Goal: Communication & Community: Participate in discussion

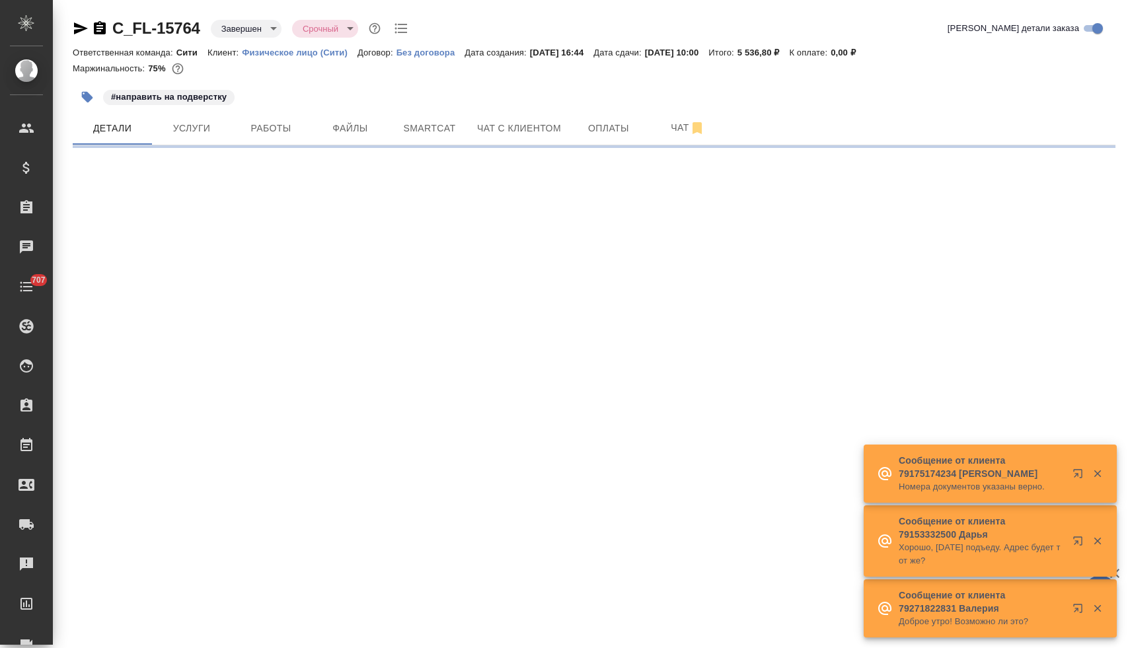
select select "RU"
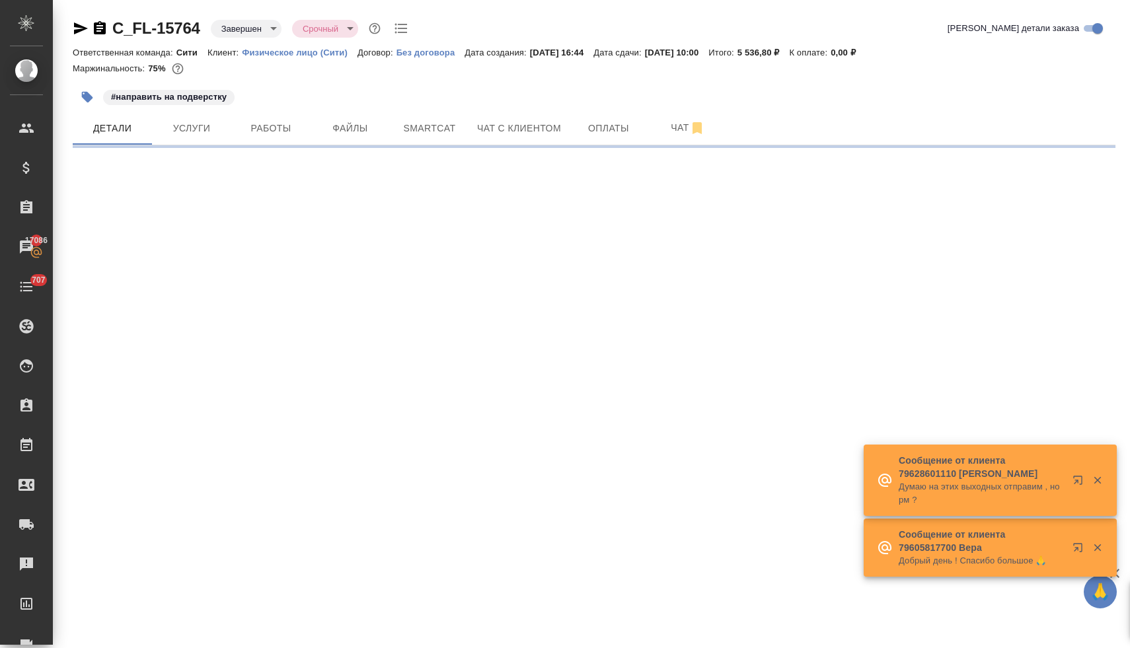
select select "RU"
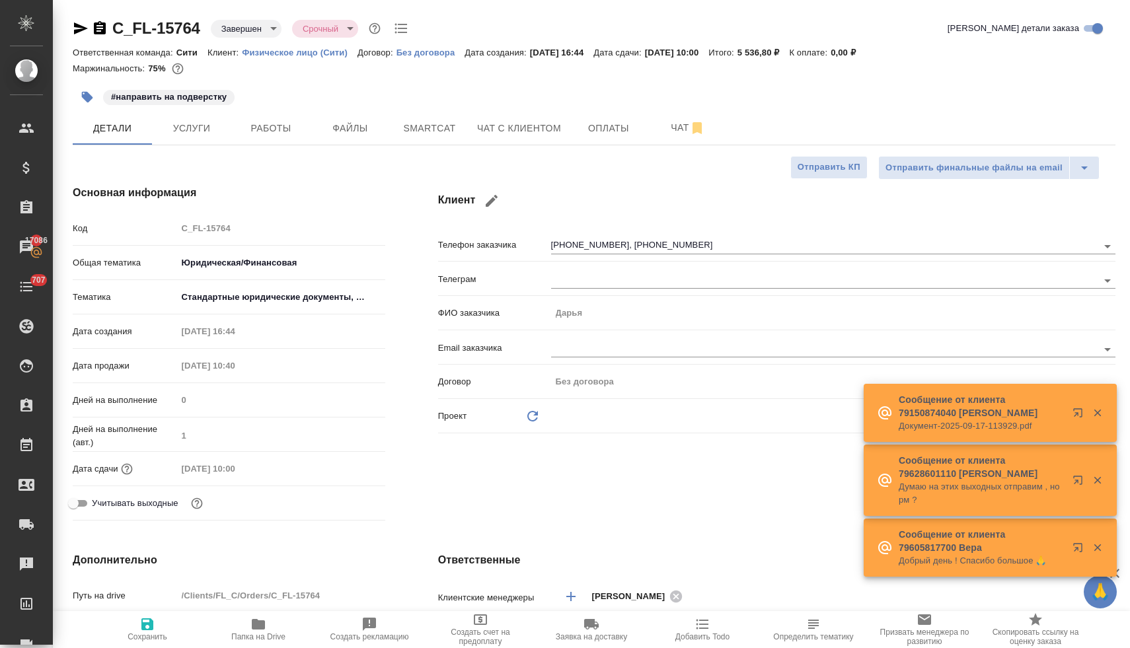
type textarea "x"
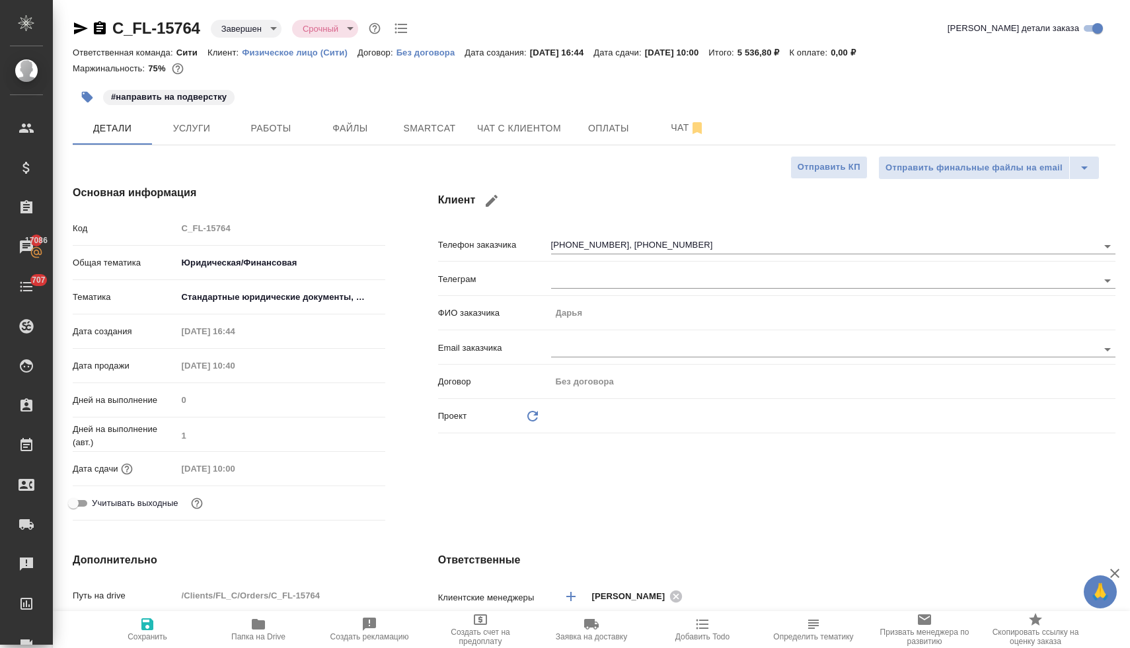
type textarea "x"
click at [533, 123] on span "Чат с клиентом" at bounding box center [519, 128] width 84 height 17
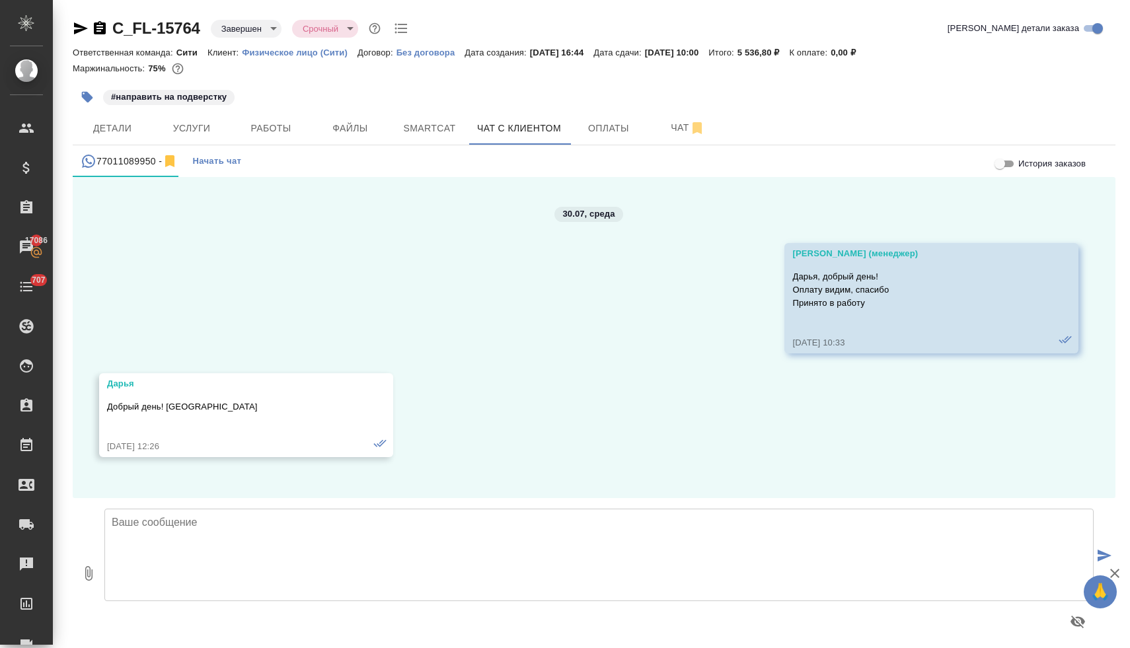
scroll to position [6749, 0]
